Goal: Navigation & Orientation: Find specific page/section

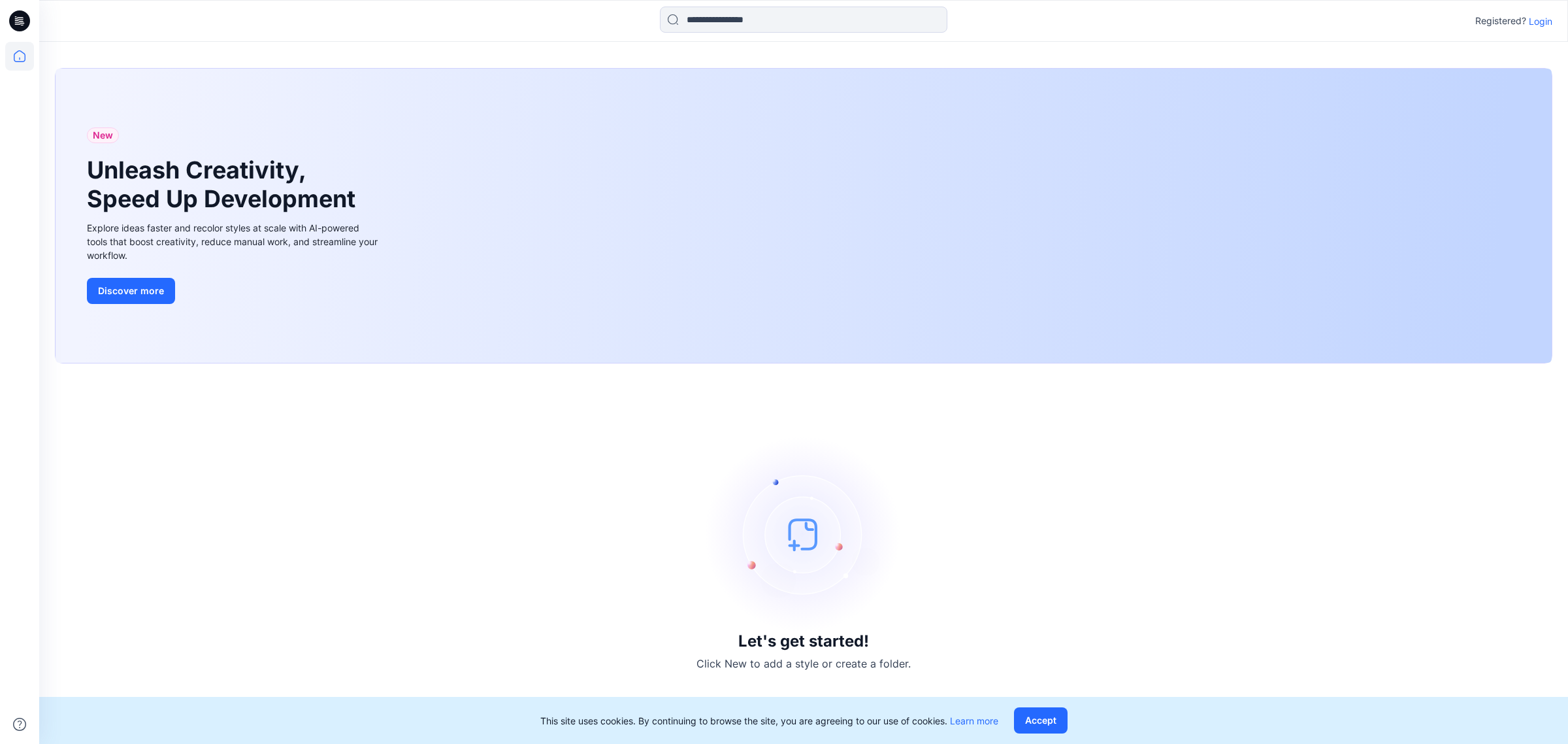
drag, startPoint x: 1014, startPoint y: 552, endPoint x: 1047, endPoint y: 541, distance: 34.8
click at [1014, 552] on div "Let's get started! Click New to add a style or create a folder." at bounding box center [804, 553] width 1498 height 349
click at [1541, 18] on p "Login" at bounding box center [1541, 21] width 23 height 13
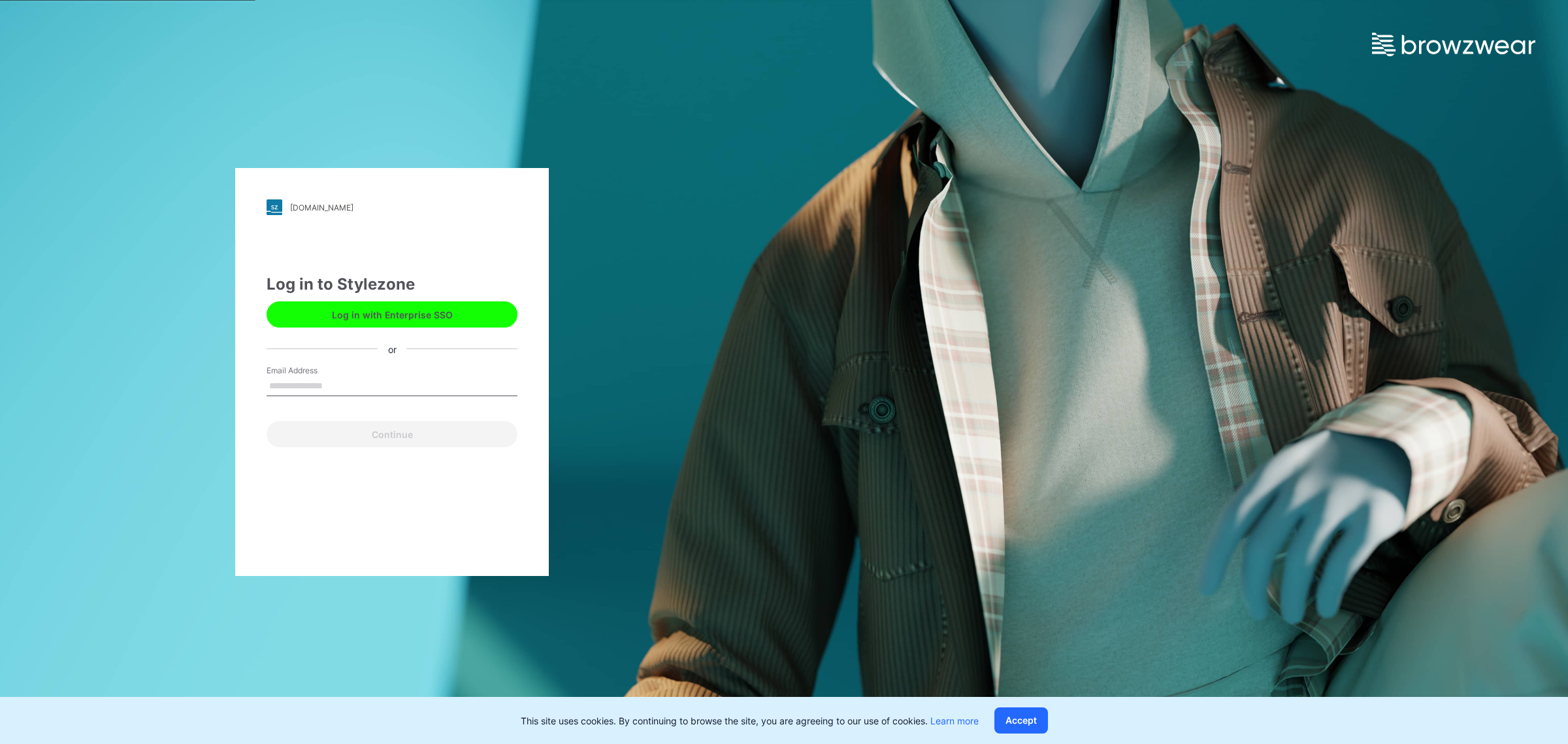
click at [346, 391] on input "Email Address" at bounding box center [391, 387] width 251 height 20
type input "**********"
click at [353, 442] on button "Continue" at bounding box center [391, 433] width 251 height 26
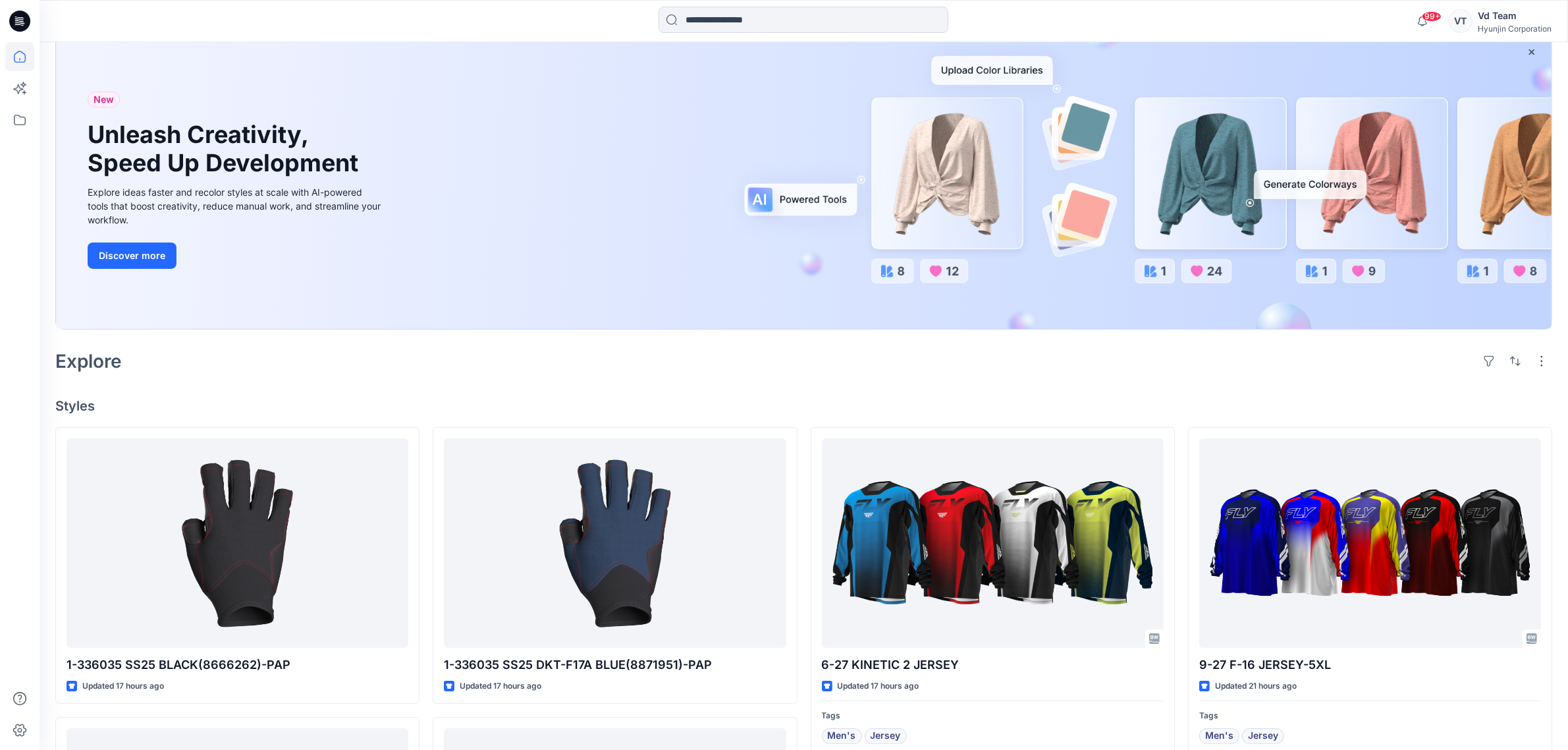
scroll to position [165, 0]
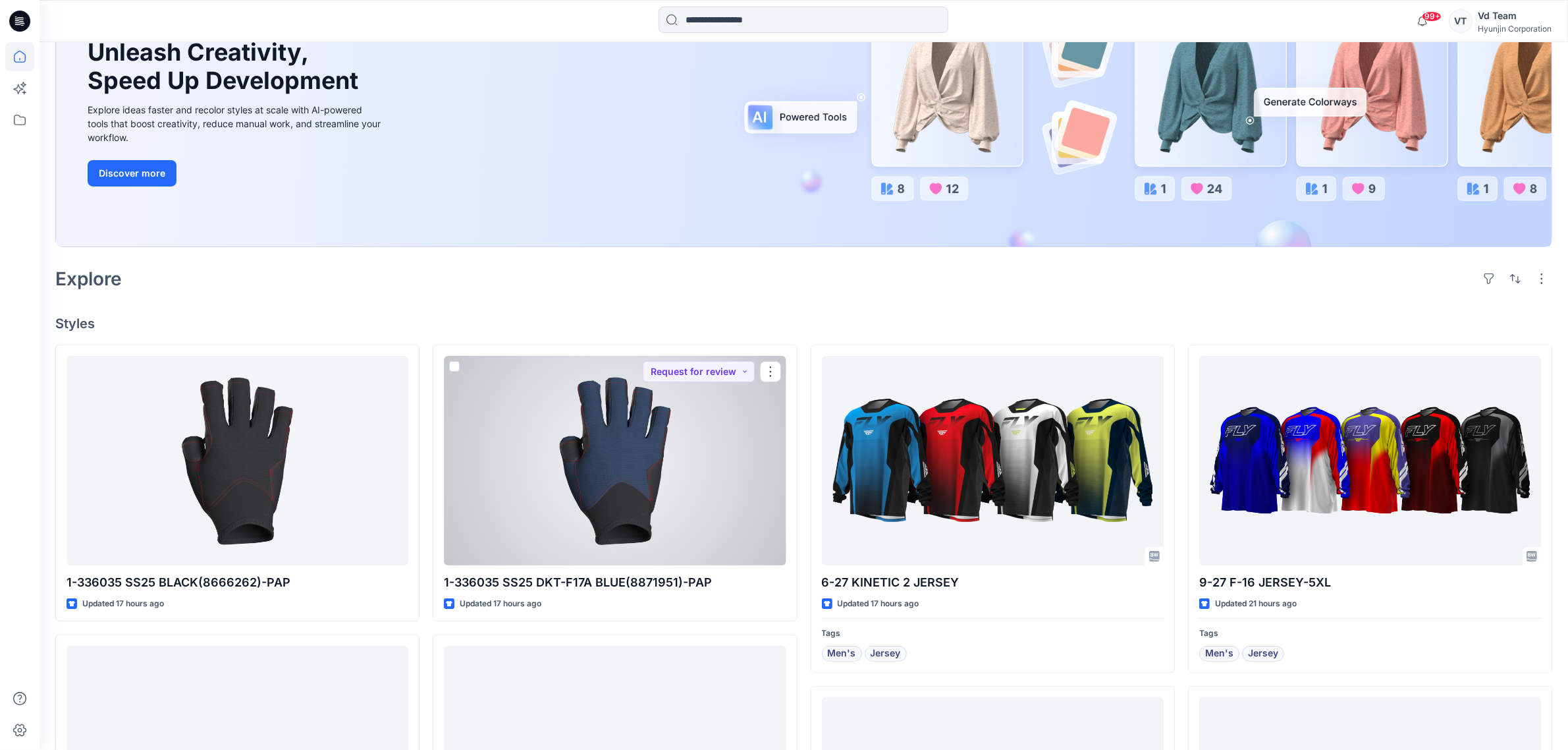
click at [584, 482] on div at bounding box center [614, 461] width 342 height 210
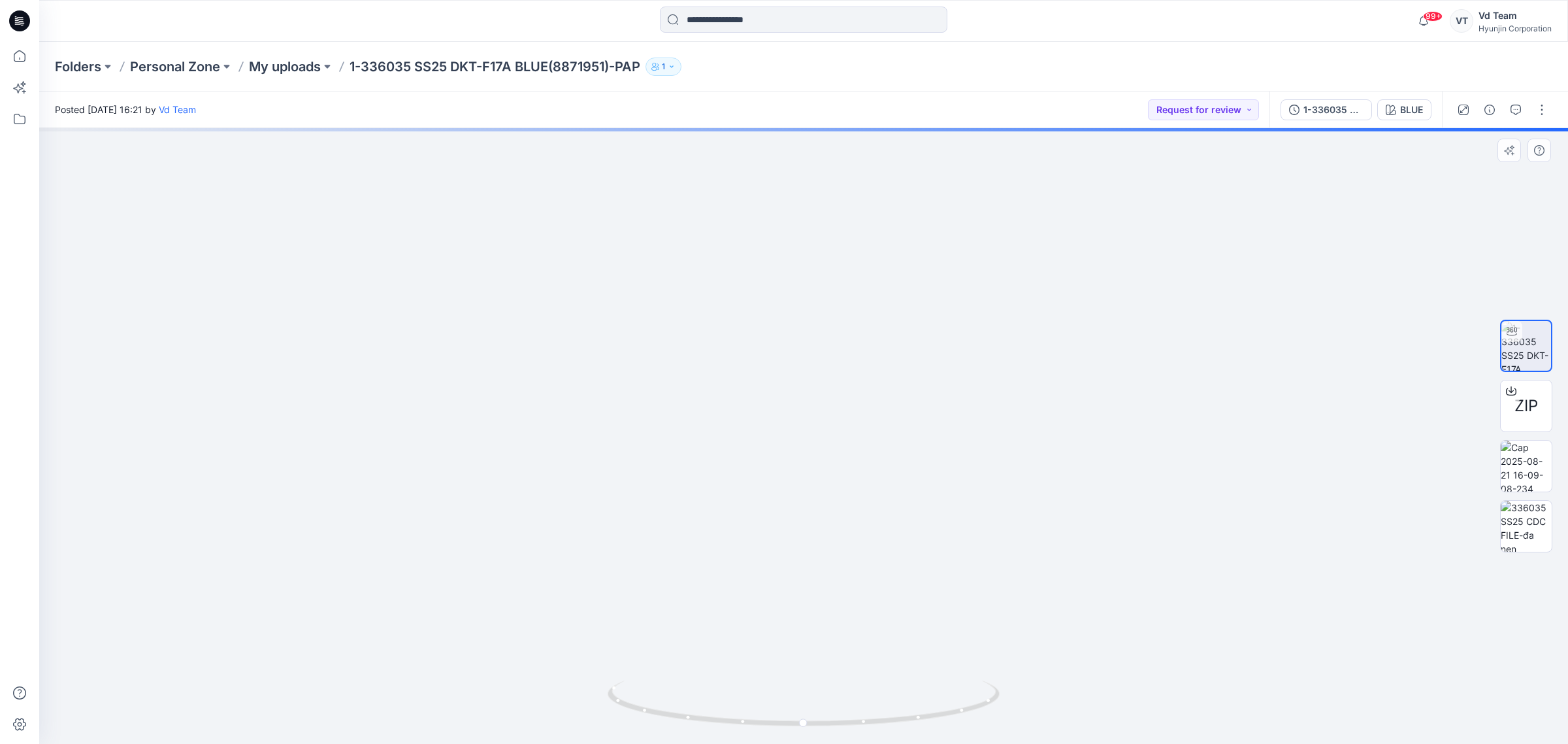
drag, startPoint x: 915, startPoint y: 447, endPoint x: 916, endPoint y: 457, distance: 10.0
click at [916, 457] on img at bounding box center [804, 397] width 764 height 695
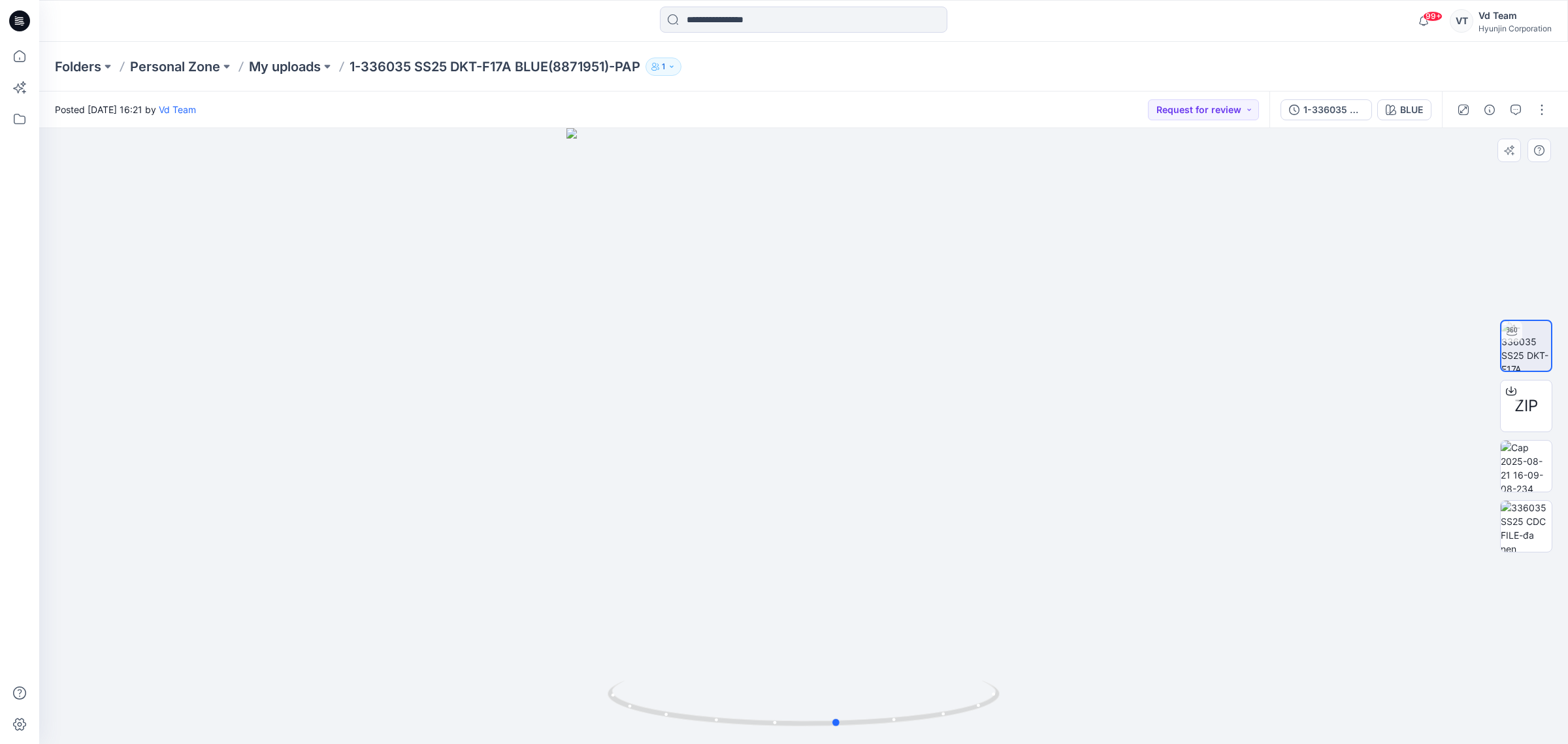
drag, startPoint x: 876, startPoint y: 690, endPoint x: 518, endPoint y: 651, distance: 360.1
click at [518, 651] on div at bounding box center [804, 436] width 1529 height 616
drag, startPoint x: 853, startPoint y: 512, endPoint x: 852, endPoint y: 606, distance: 94.0
click at [852, 606] on img at bounding box center [804, 415] width 980 height 658
drag, startPoint x: 26, startPoint y: 28, endPoint x: 28, endPoint y: 38, distance: 10.2
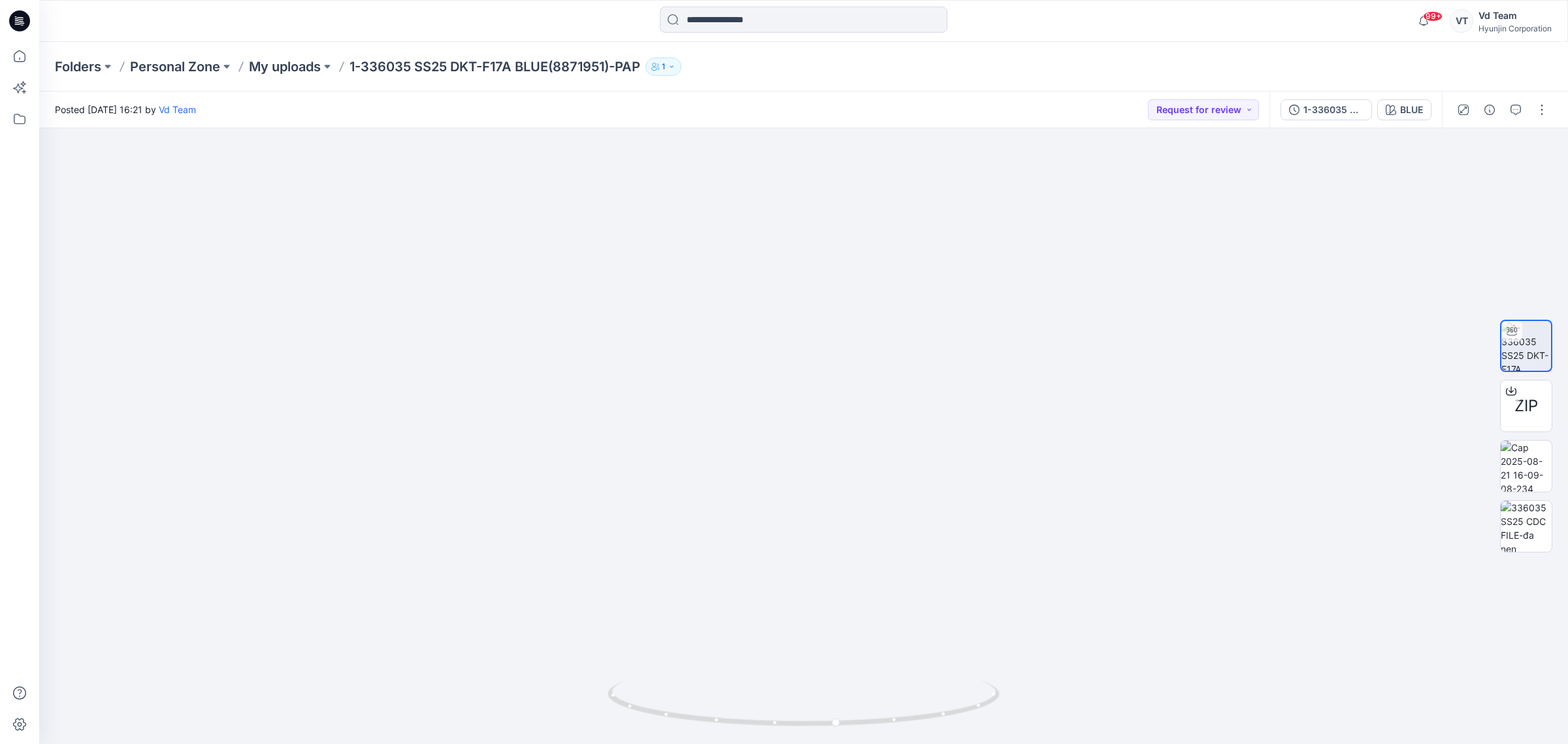
click at [25, 28] on icon at bounding box center [19, 21] width 21 height 21
